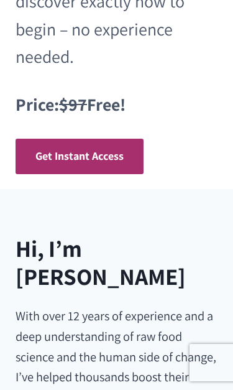
scroll to position [514, 0]
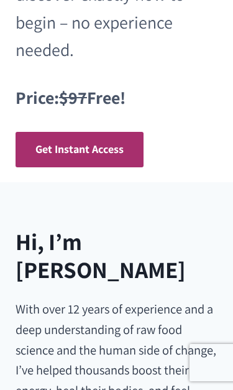
click at [128, 137] on link "Get Instant Access" at bounding box center [80, 149] width 128 height 35
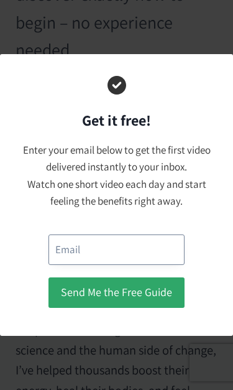
click at [169, 247] on input "email" at bounding box center [117, 250] width 136 height 31
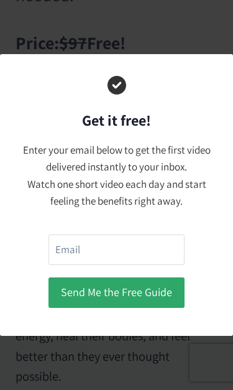
type input "carlglenstout@live.com"
click at [153, 283] on button "Send Me the Free Guide" at bounding box center [117, 293] width 136 height 31
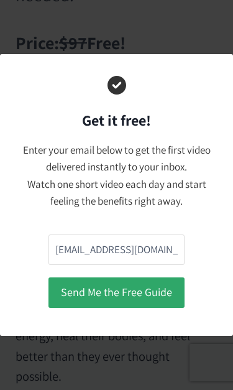
click at [136, 293] on button "Send Me the Free Guide" at bounding box center [117, 293] width 136 height 31
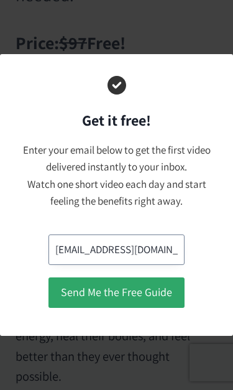
click at [134, 248] on input "carlglenstout@live.com" at bounding box center [117, 250] width 136 height 31
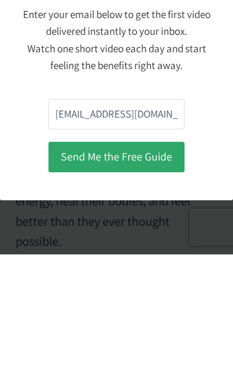
click at [171, 278] on button "Send Me the Free Guide" at bounding box center [117, 293] width 136 height 31
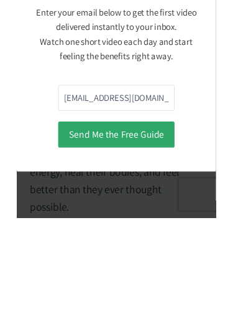
scroll to position [704, 0]
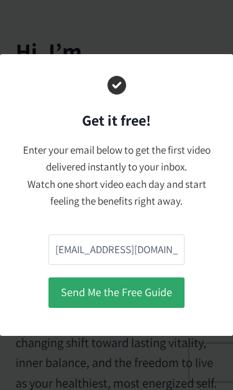
click at [136, 293] on button "Send Me the Free Guide" at bounding box center [117, 293] width 136 height 31
click at [139, 289] on button "Send Me the Free Guide" at bounding box center [117, 293] width 136 height 31
click at [176, 128] on h3 "Get it free!" at bounding box center [117, 120] width 190 height 22
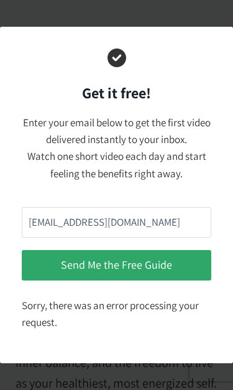
click at [185, 260] on button "Send Me the Free Guide" at bounding box center [117, 265] width 190 height 31
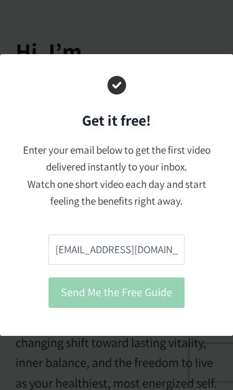
click at [49, 278] on button "Send Me the Free Guide" at bounding box center [117, 293] width 136 height 31
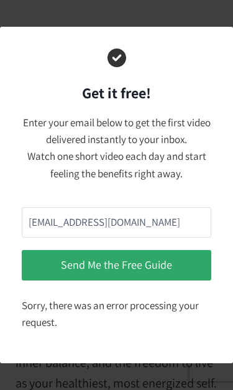
click at [189, 266] on div "carlglenstout@live.com Send Me the Free Guide Sorry, there was an error process…" at bounding box center [117, 271] width 190 height 141
click at [192, 267] on button "Send Me the Free Guide" at bounding box center [117, 265] width 190 height 31
click at [46, 259] on button "Send Me the Free Guide" at bounding box center [117, 265] width 190 height 31
click at [192, 263] on button "Send Me the Free Guide" at bounding box center [117, 265] width 190 height 31
click at [193, 263] on button "Send Me the Free Guide" at bounding box center [117, 265] width 190 height 31
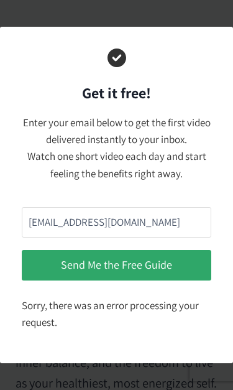
click at [32, 250] on button "Send Me the Free Guide" at bounding box center [117, 265] width 190 height 31
click at [43, 261] on button "Send Me the Free Guide" at bounding box center [117, 265] width 190 height 31
click at [202, 267] on button "Send Me the Free Guide" at bounding box center [117, 265] width 190 height 31
click at [179, 119] on p "Enter your email below to get the first video delivered instantly to your inbox…" at bounding box center [117, 149] width 190 height 68
